Goal: Navigation & Orientation: Find specific page/section

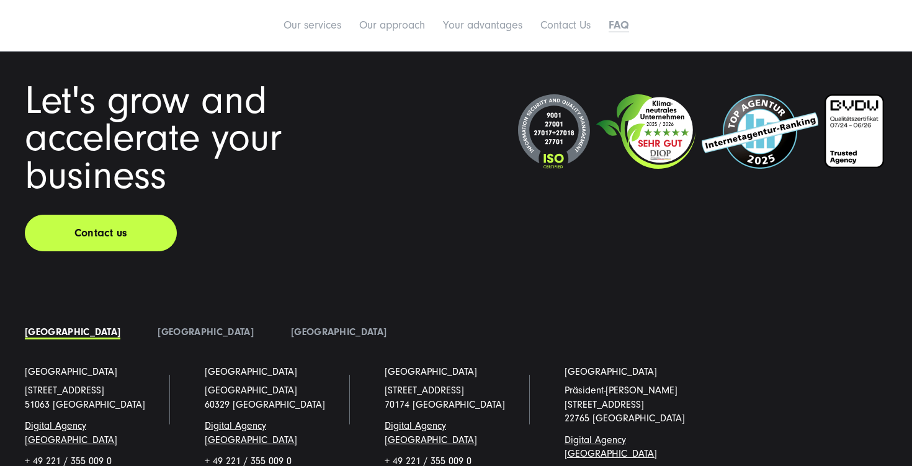
scroll to position [5187, 0]
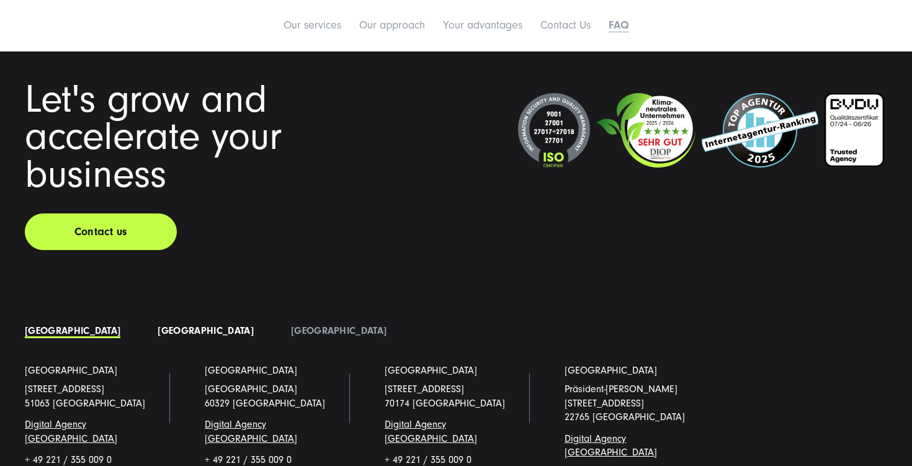
click at [158, 325] on link "[GEOGRAPHIC_DATA]" at bounding box center [206, 330] width 96 height 11
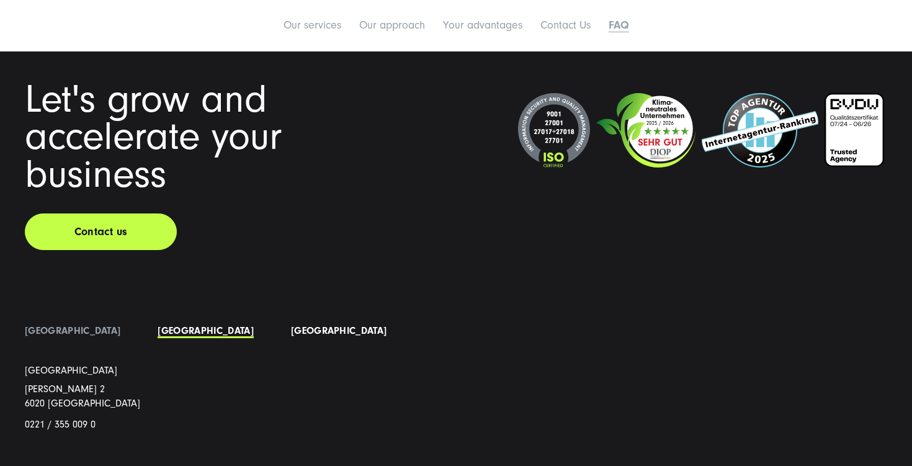
click at [291, 325] on link "[GEOGRAPHIC_DATA]" at bounding box center [339, 330] width 96 height 11
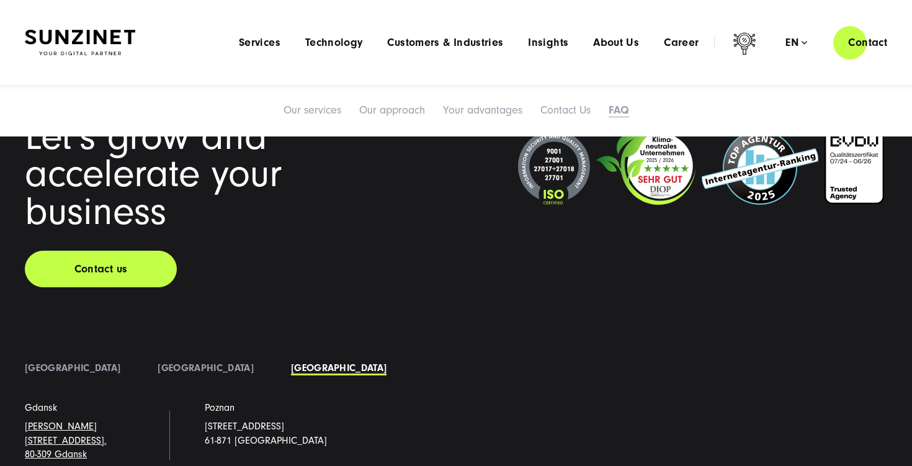
scroll to position [5133, 0]
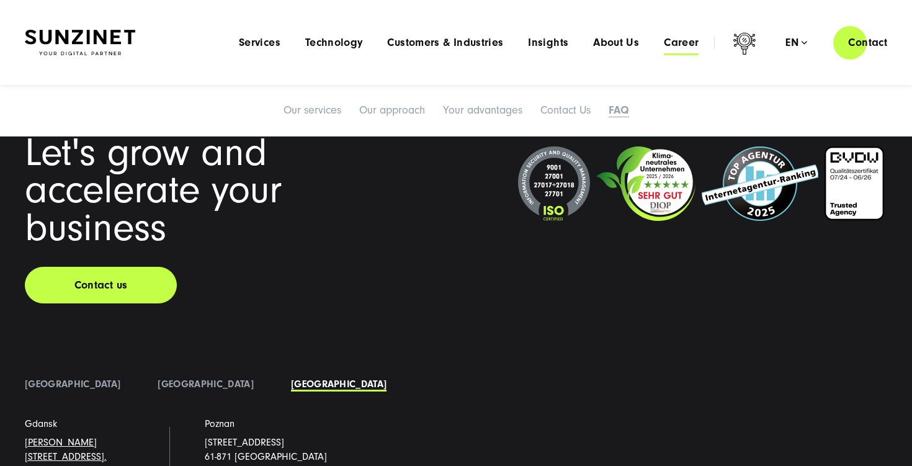
click at [673, 42] on span "Career" at bounding box center [681, 43] width 35 height 12
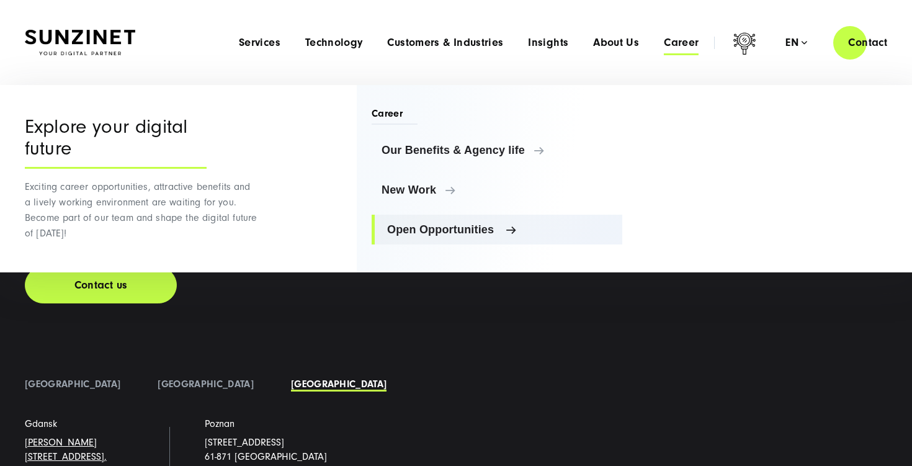
click at [425, 221] on link "Open Opportunities" at bounding box center [496, 230] width 251 height 30
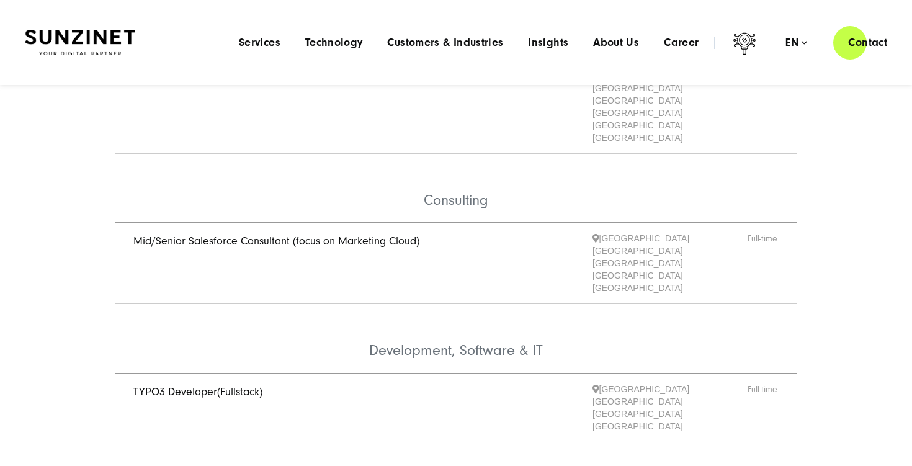
scroll to position [239, 0]
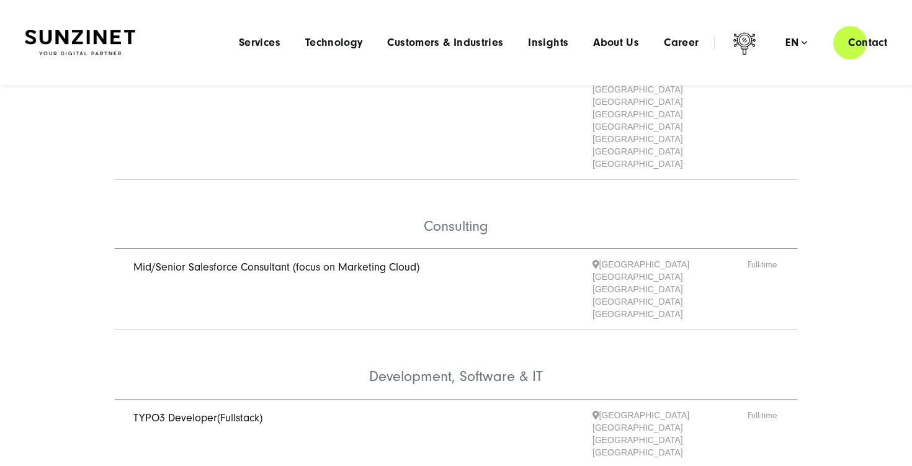
click at [267, 260] on link "Mid/Senior Salesforce Consultant (focus on Marketing Cloud)" at bounding box center [276, 266] width 286 height 13
